Goal: Information Seeking & Learning: Learn about a topic

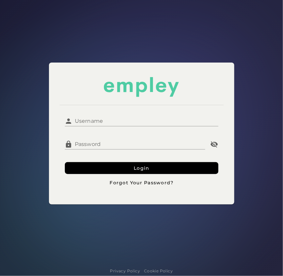
click at [150, 119] on input "Username" at bounding box center [146, 118] width 146 height 16
type input "**********"
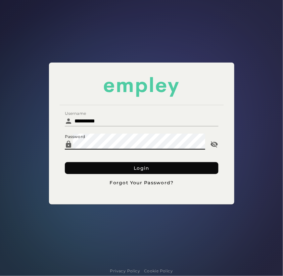
click at [98, 166] on button "Login" at bounding box center [141, 168] width 153 height 12
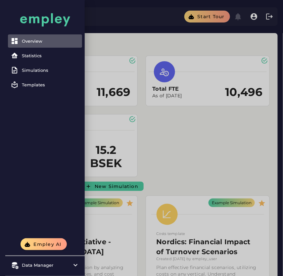
click at [204, 147] on div at bounding box center [141, 255] width 283 height 510
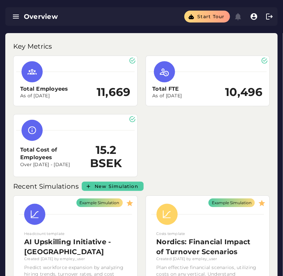
click at [200, 148] on div "Total Employees As of [DATE] 11,669 Total FTE As of [DATE] 10,496 Total Cost of…" at bounding box center [141, 116] width 264 height 129
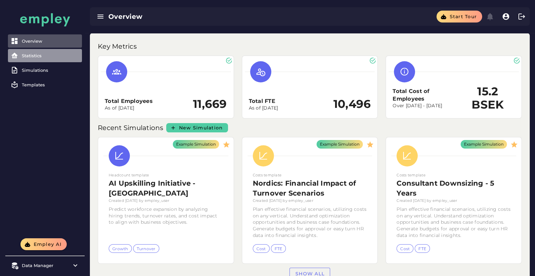
click at [43, 57] on div "Statistics" at bounding box center [51, 55] width 58 height 5
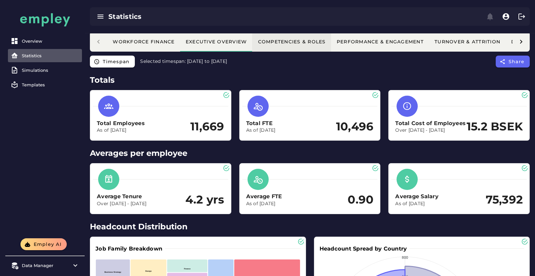
click at [282, 43] on div "Competencies & Roles" at bounding box center [292, 42] width 68 height 6
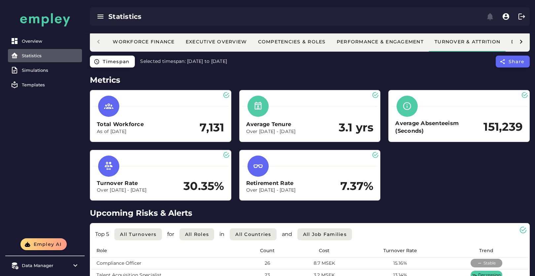
click at [282, 38] on icon at bounding box center [522, 42] width 8 height 8
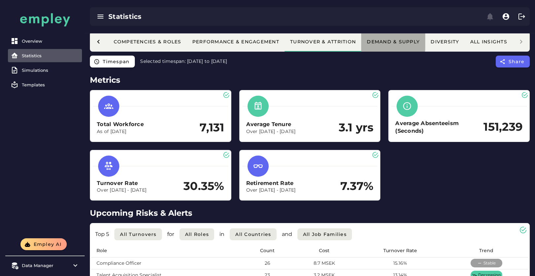
click at [282, 50] on button "Demand & Supply" at bounding box center [393, 42] width 64 height 20
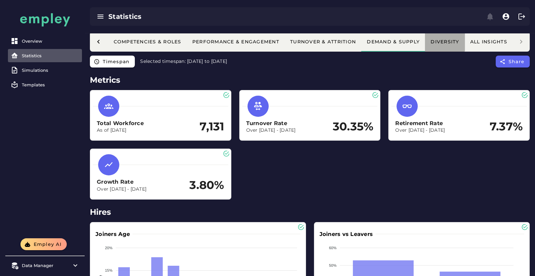
click at [282, 40] on div "Diversity" at bounding box center [445, 42] width 29 height 6
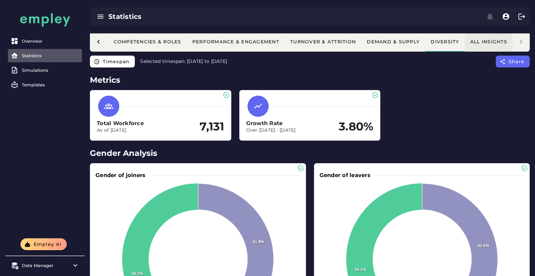
scroll to position [0, 146]
click at [282, 41] on div "All Insights" at bounding box center [488, 42] width 37 height 6
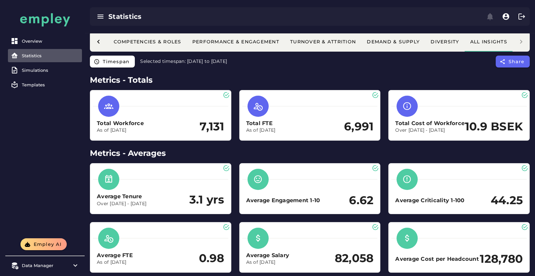
scroll to position [0, 147]
